Goal: Information Seeking & Learning: Learn about a topic

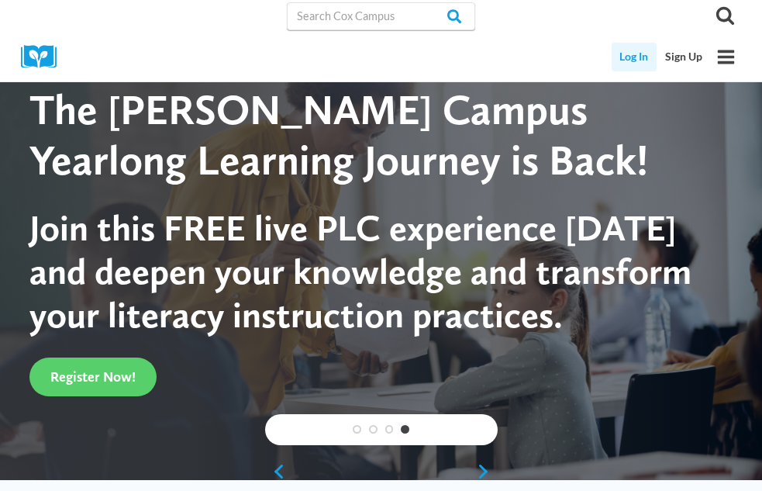
click at [642, 53] on link "Log In" at bounding box center [634, 57] width 46 height 29
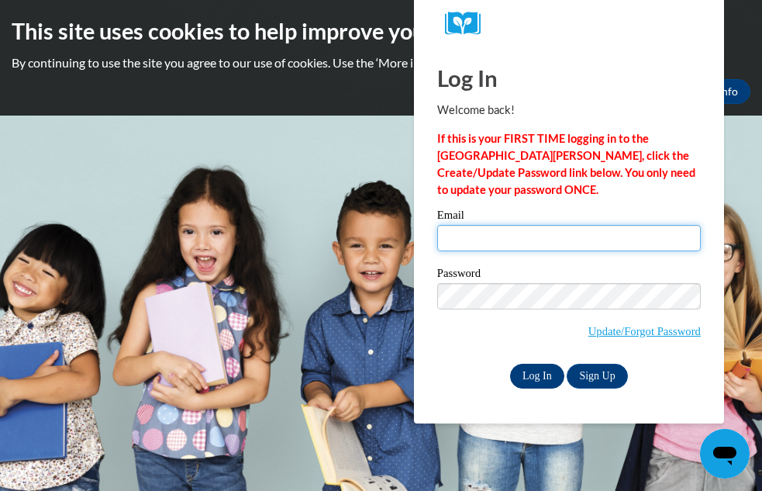
type input "rindahlm@arcadia.k12.wi.us"
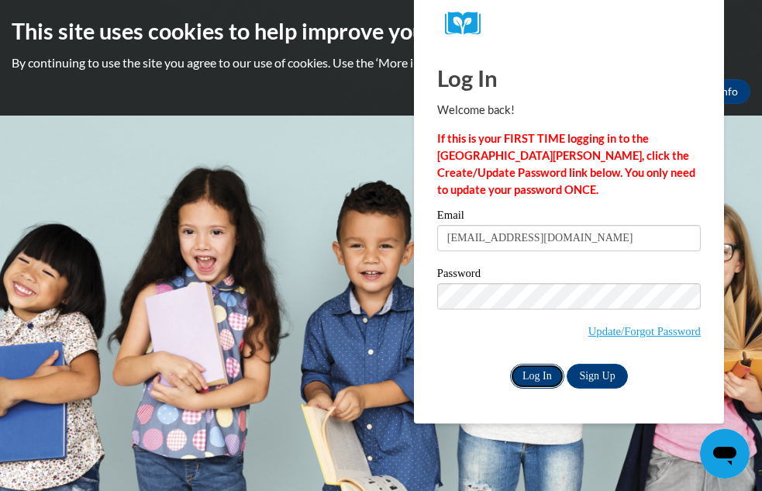
click at [542, 378] on input "Log In" at bounding box center [537, 375] width 54 height 25
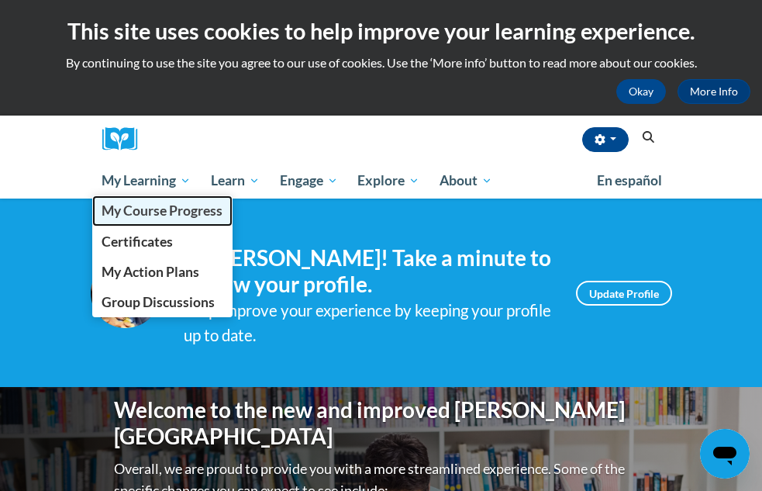
click at [160, 212] on span "My Course Progress" at bounding box center [162, 210] width 121 height 16
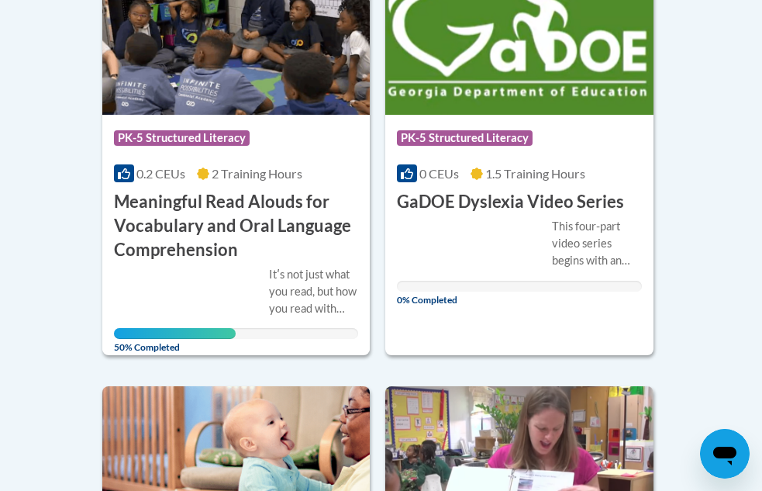
scroll to position [496, 0]
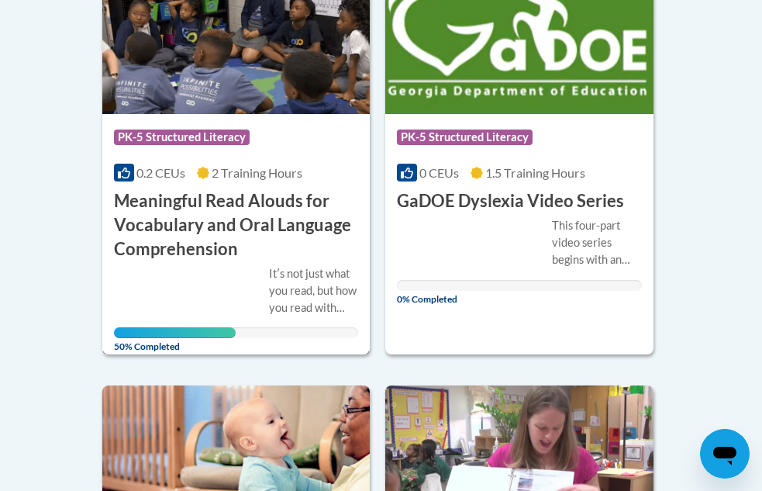
click at [277, 220] on h3 "Meaningful Read Alouds for Vocabulary and Oral Language Comprehension" at bounding box center [236, 224] width 245 height 71
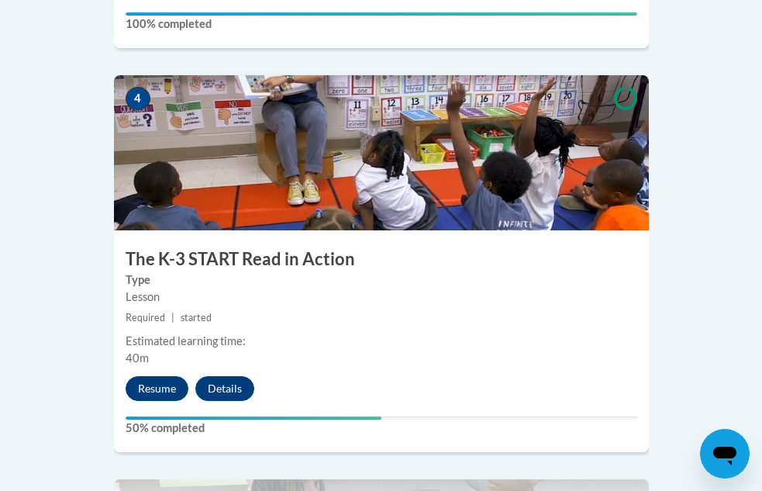
scroll to position [1829, 0]
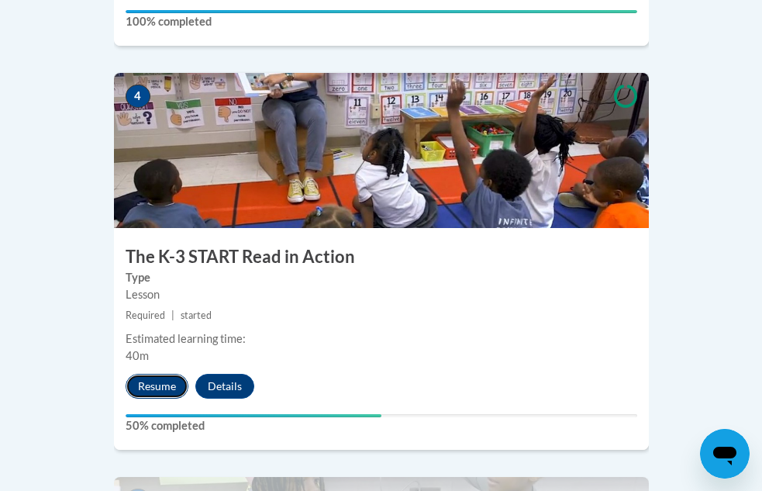
click at [158, 373] on button "Resume" at bounding box center [157, 385] width 63 height 25
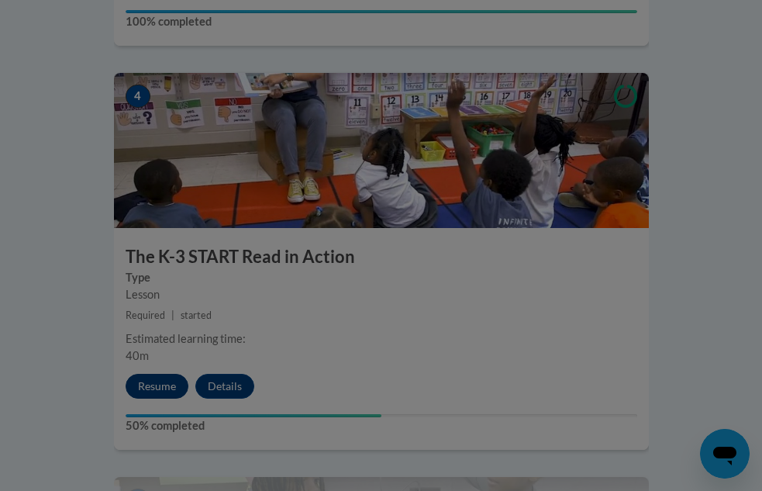
click at [158, 339] on div at bounding box center [381, 245] width 762 height 491
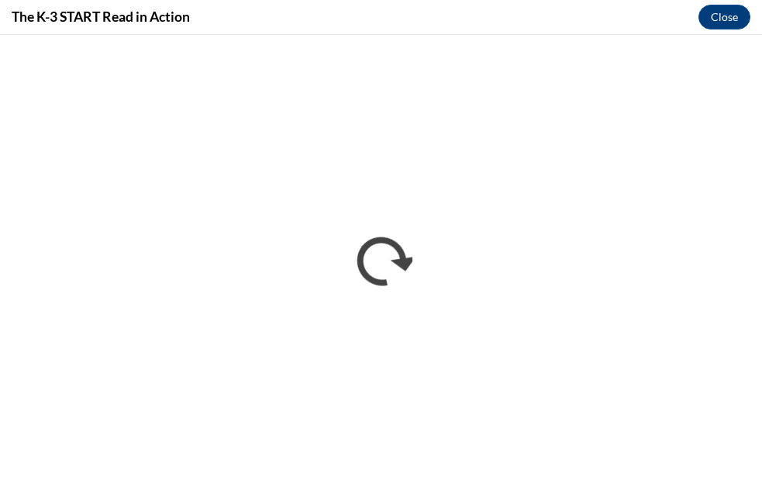
scroll to position [0, 0]
click at [728, 12] on button "Close" at bounding box center [724, 17] width 52 height 25
